Goal: Information Seeking & Learning: Learn about a topic

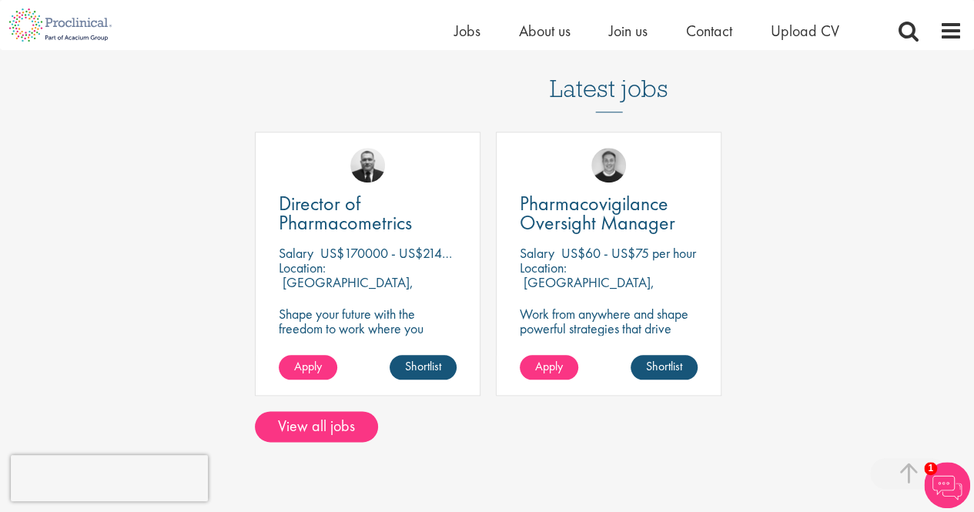
scroll to position [924, 0]
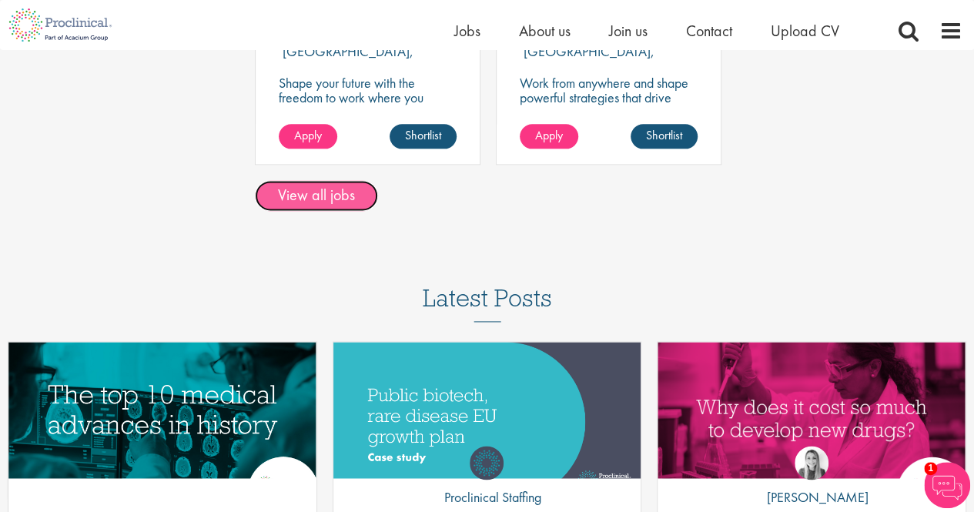
click at [333, 200] on link "View all jobs" at bounding box center [316, 195] width 123 height 31
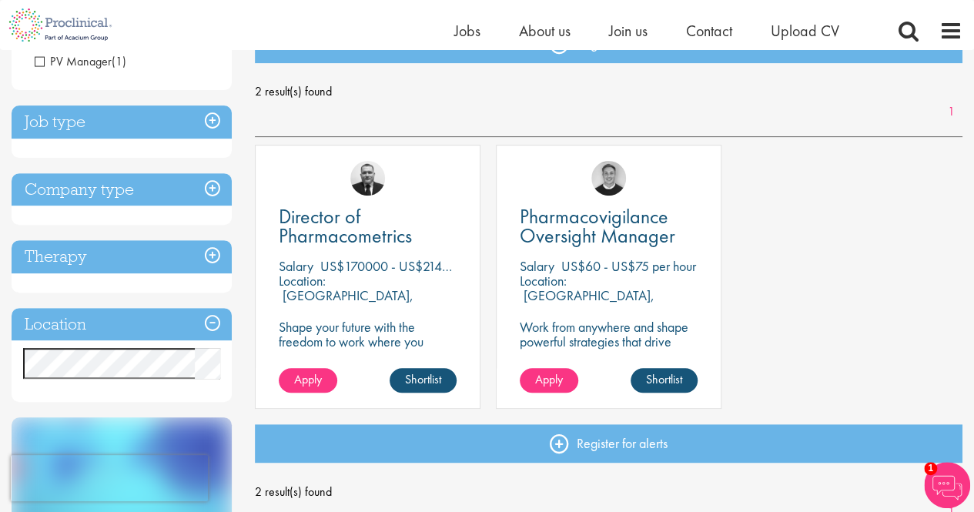
scroll to position [231, 0]
